Goal: Book appointment/travel/reservation

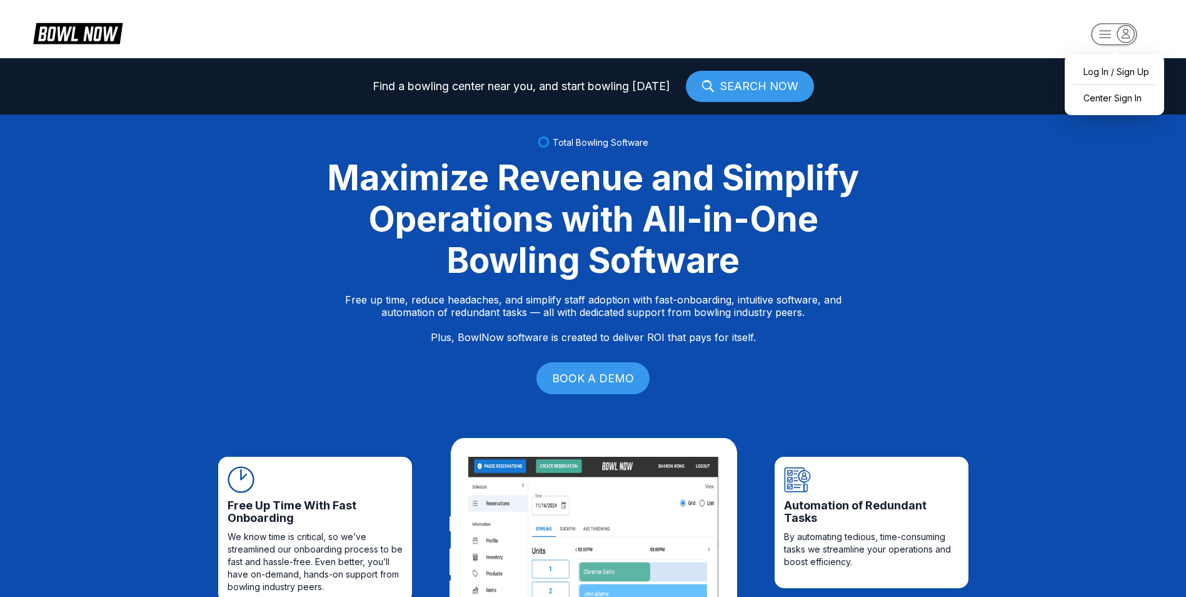
click at [1104, 31] on icon "button" at bounding box center [1105, 34] width 11 height 7
click at [1118, 96] on div "Center Sign In" at bounding box center [1114, 98] width 87 height 22
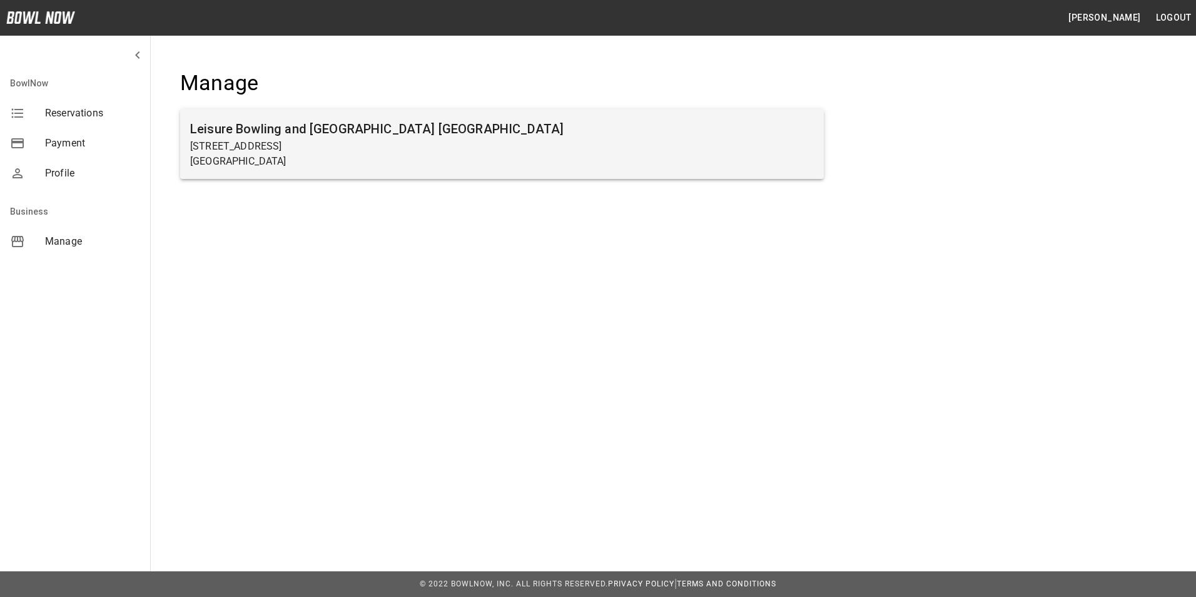
click at [260, 148] on p "3440 Columbia Ave" at bounding box center [501, 146] width 623 height 15
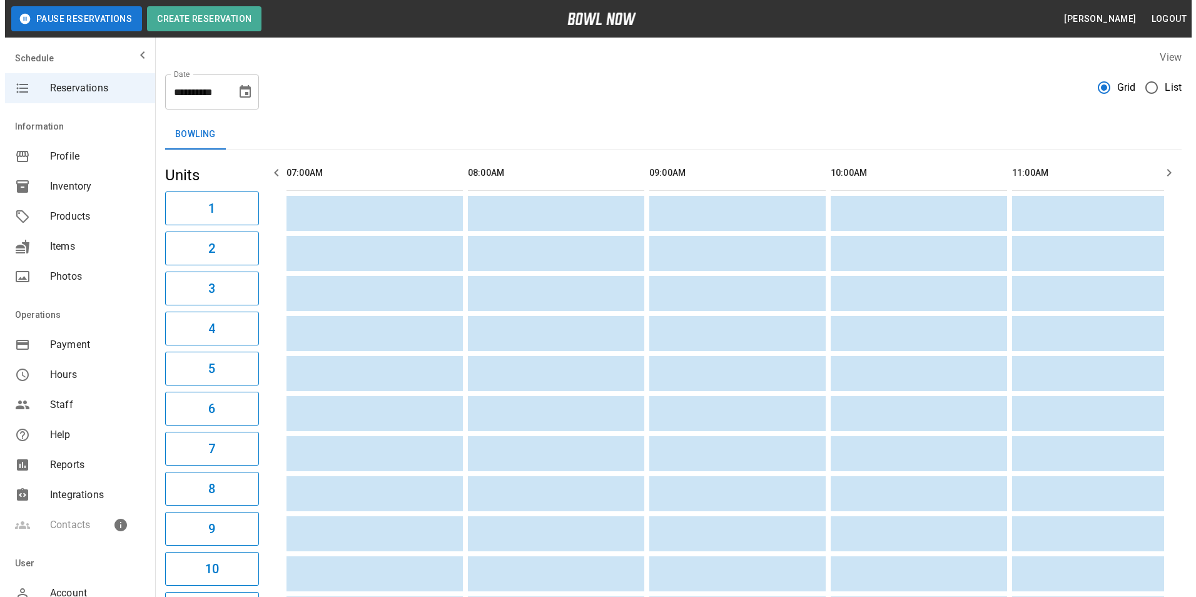
scroll to position [0, 1995]
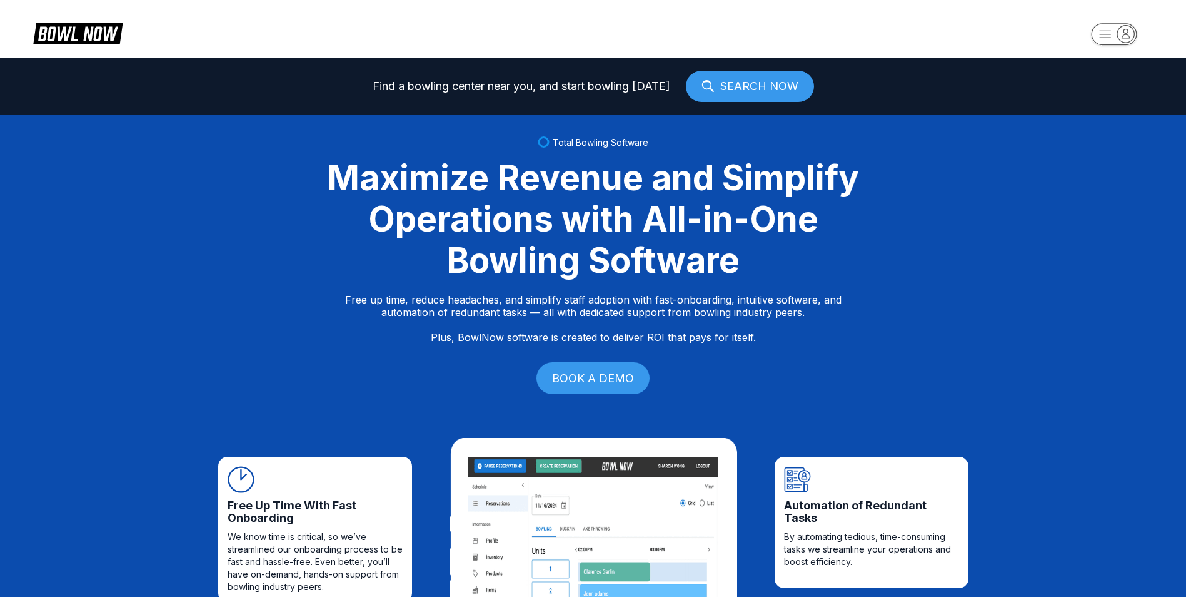
click at [1105, 34] on icon "button" at bounding box center [1105, 34] width 11 height 7
click at [1113, 99] on div "Center Sign In" at bounding box center [1114, 98] width 87 height 22
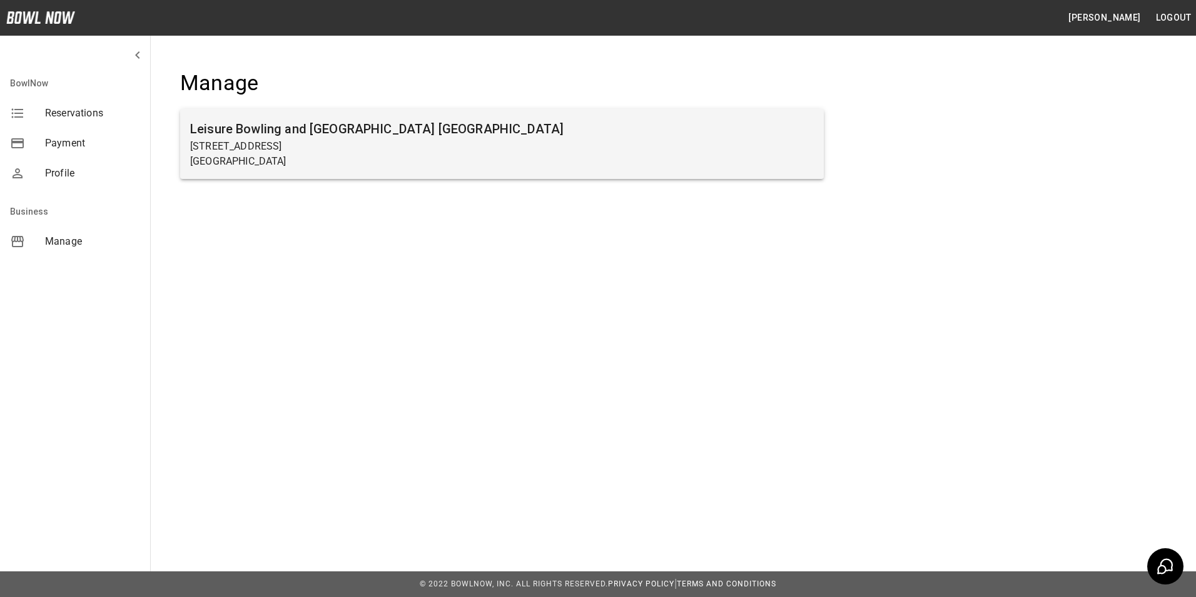
click at [269, 154] on p "Lancaster, PA 17603" at bounding box center [501, 161] width 623 height 15
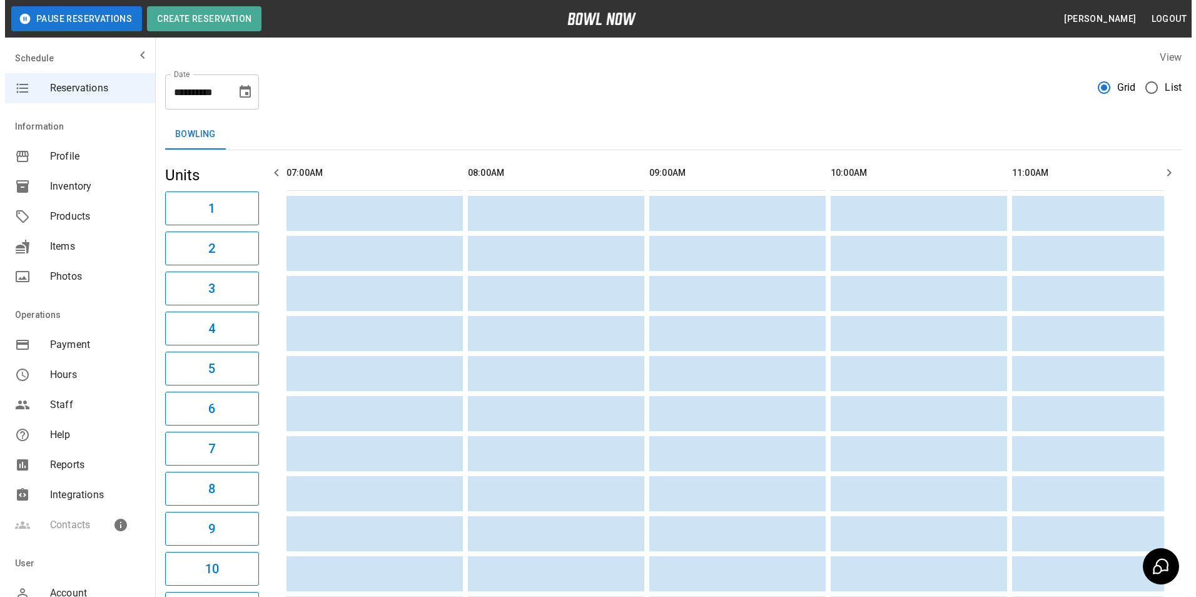
scroll to position [0, 1995]
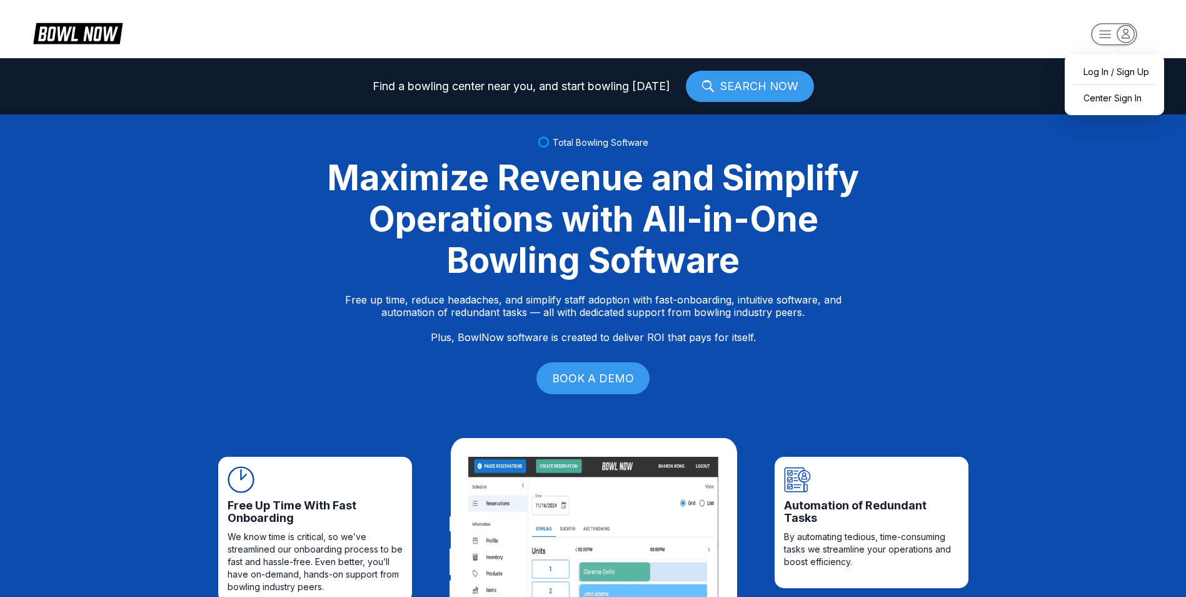
click at [1109, 26] on rect "button" at bounding box center [1114, 34] width 46 height 22
click at [1107, 100] on div "Center Sign In" at bounding box center [1114, 98] width 87 height 22
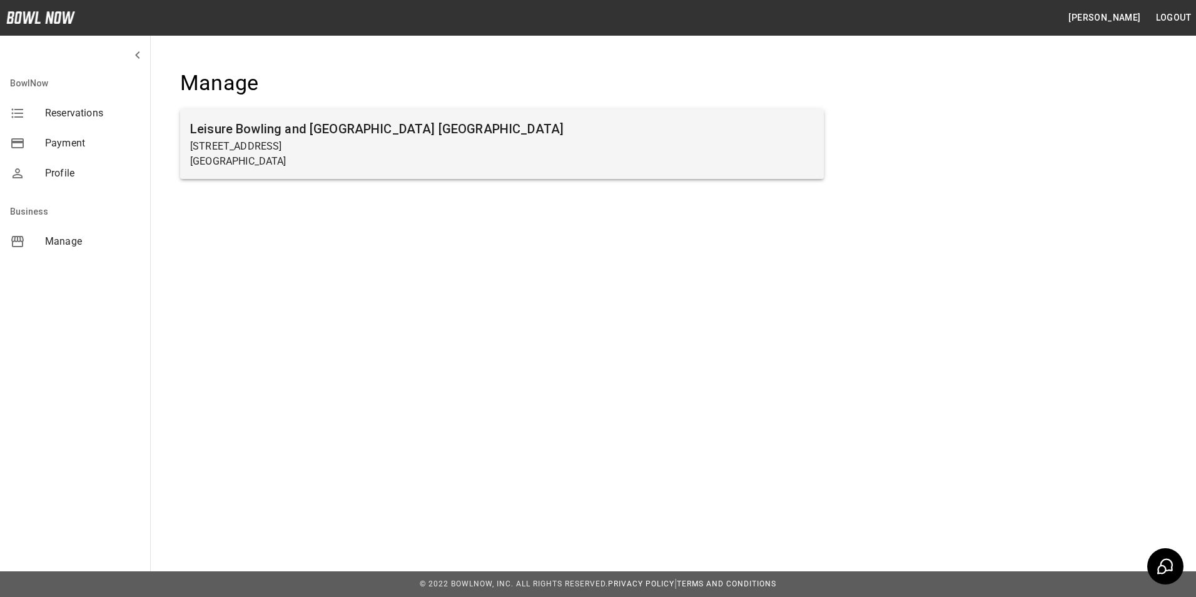
click at [247, 158] on p "[GEOGRAPHIC_DATA]" at bounding box center [501, 161] width 623 height 15
